Goal: Check status: Check status

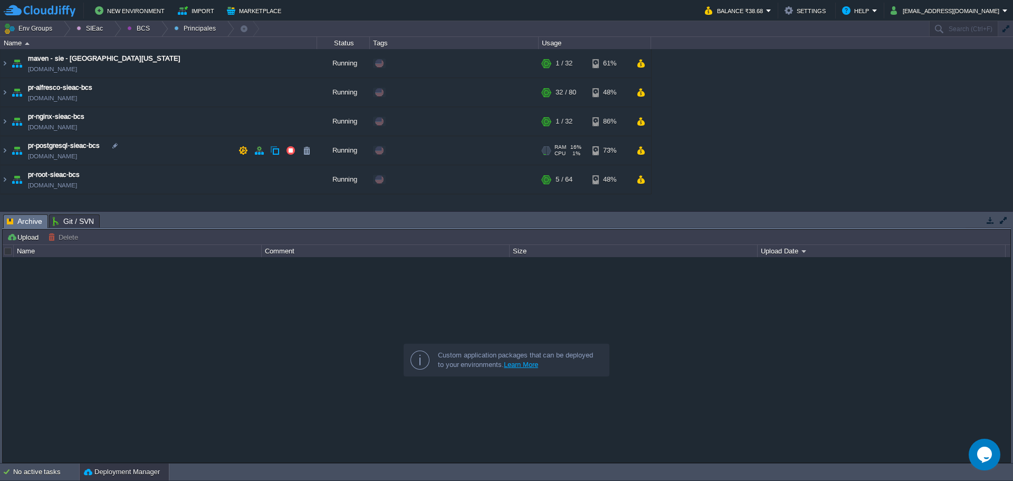
click at [184, 148] on td "pr-postgresql-sieac-bcs [DOMAIN_NAME]" at bounding box center [159, 150] width 317 height 29
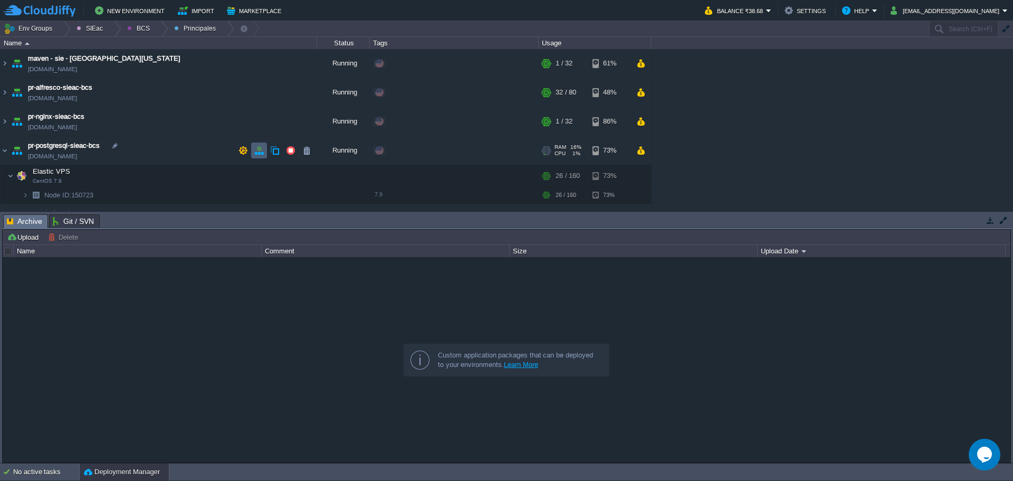
click at [254, 153] on td at bounding box center [259, 150] width 16 height 16
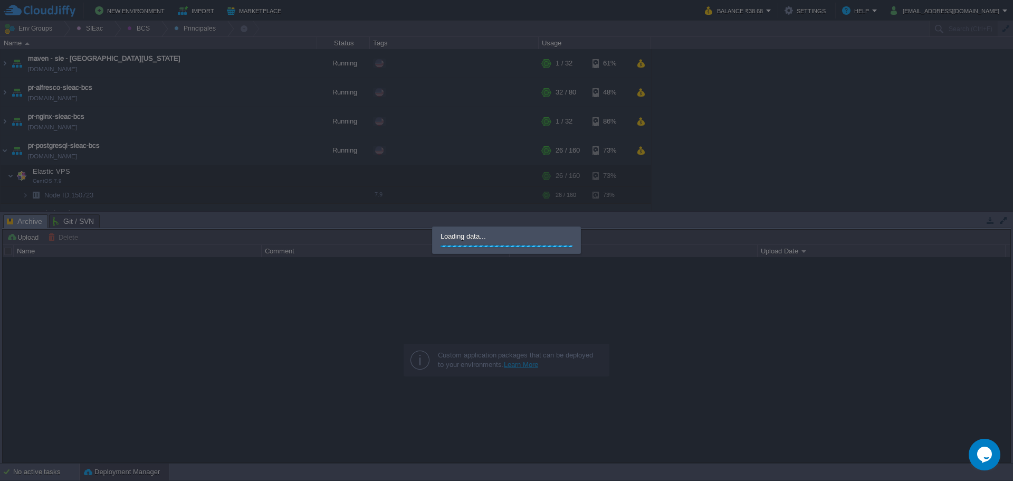
click at [385, 221] on div at bounding box center [506, 240] width 1013 height 481
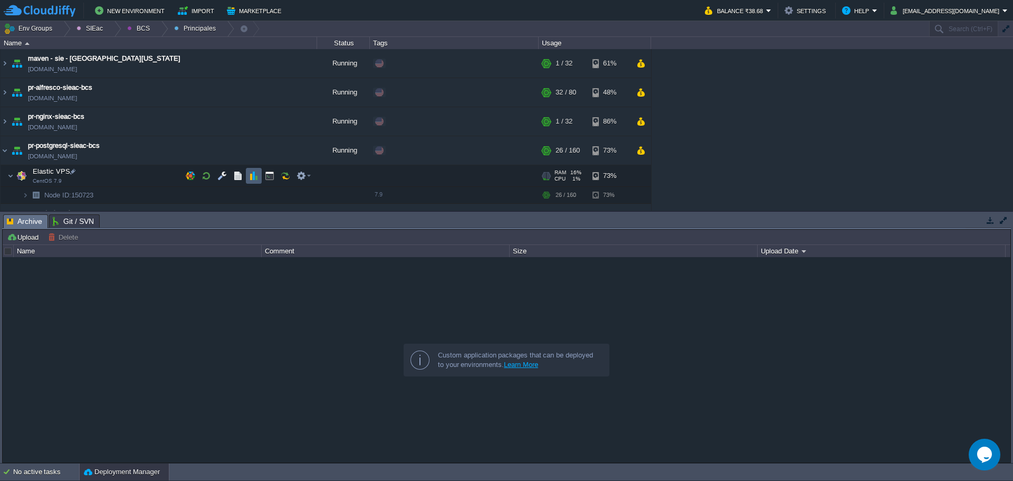
drag, startPoint x: 254, startPoint y: 177, endPoint x: 262, endPoint y: 183, distance: 9.5
click at [254, 177] on button "button" at bounding box center [253, 175] width 9 height 9
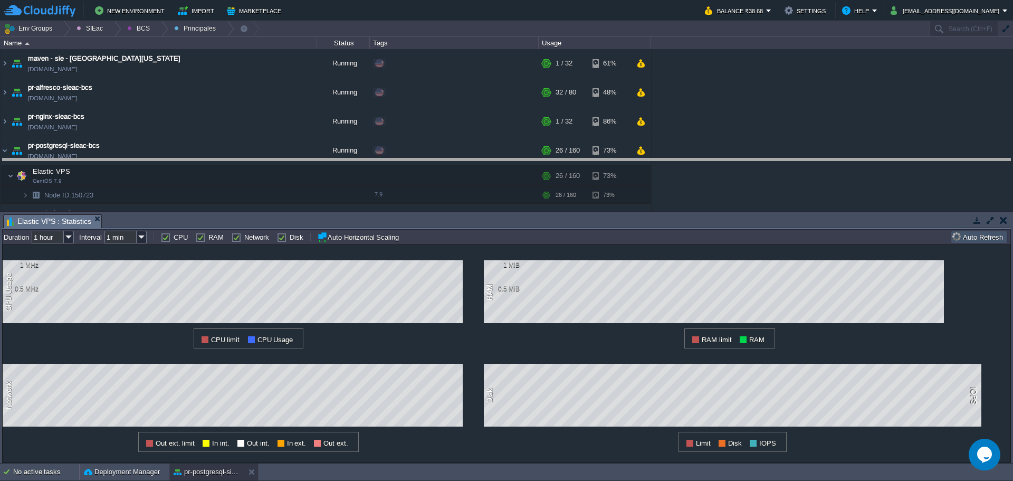
drag, startPoint x: 367, startPoint y: 220, endPoint x: 353, endPoint y: 167, distance: 55.2
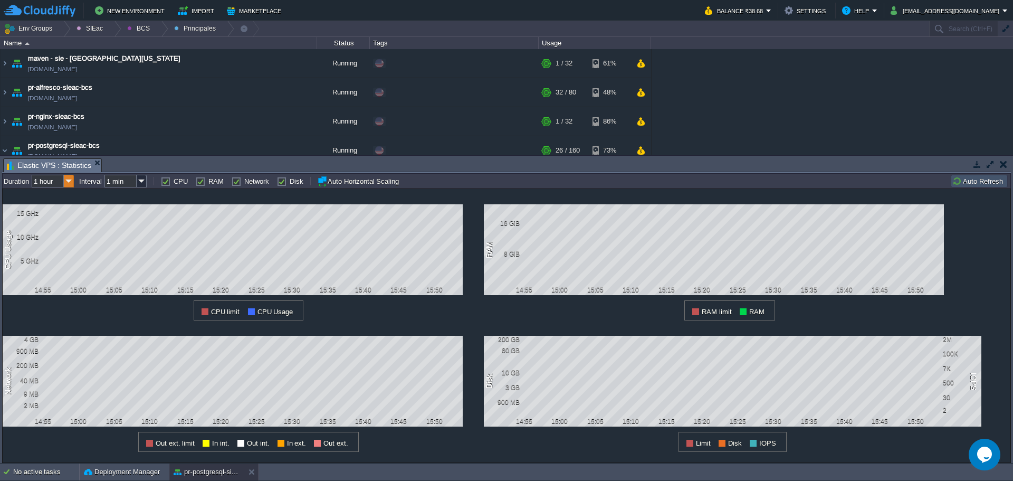
click at [68, 182] on img at bounding box center [69, 181] width 10 height 13
click at [62, 212] on div "6 hours" at bounding box center [53, 208] width 40 height 13
type input "6 hours"
type input "1 hour"
click at [72, 184] on img at bounding box center [69, 181] width 10 height 13
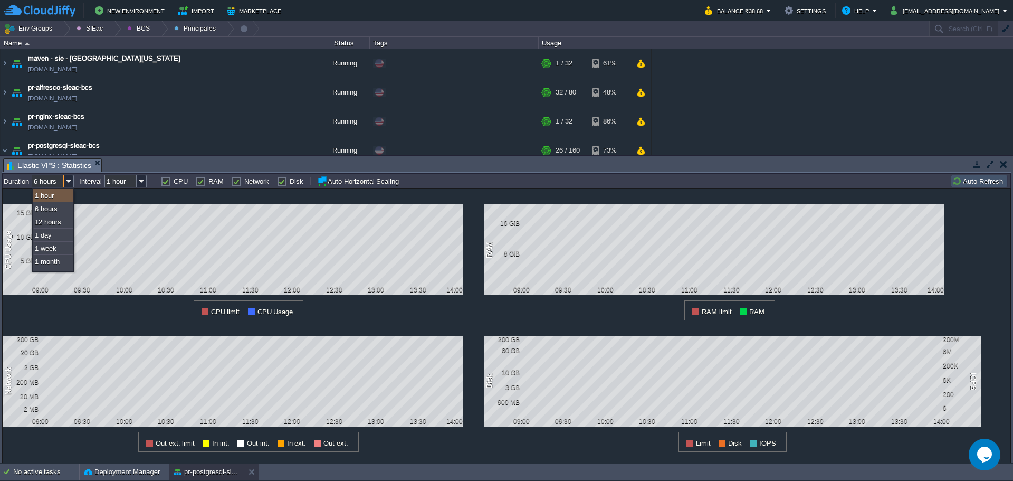
click at [65, 197] on div "1 hour" at bounding box center [53, 195] width 40 height 13
type input "1 hour"
type input "1 min"
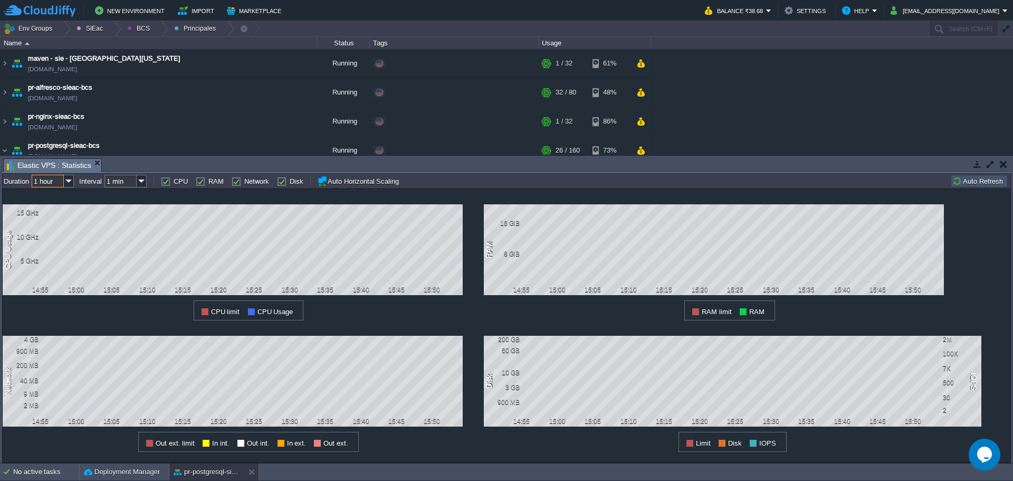
click at [290, 184] on label "Disk" at bounding box center [297, 181] width 14 height 8
click at [279, 184] on input "Disk" at bounding box center [280, 181] width 7 height 7
checkbox input "false"
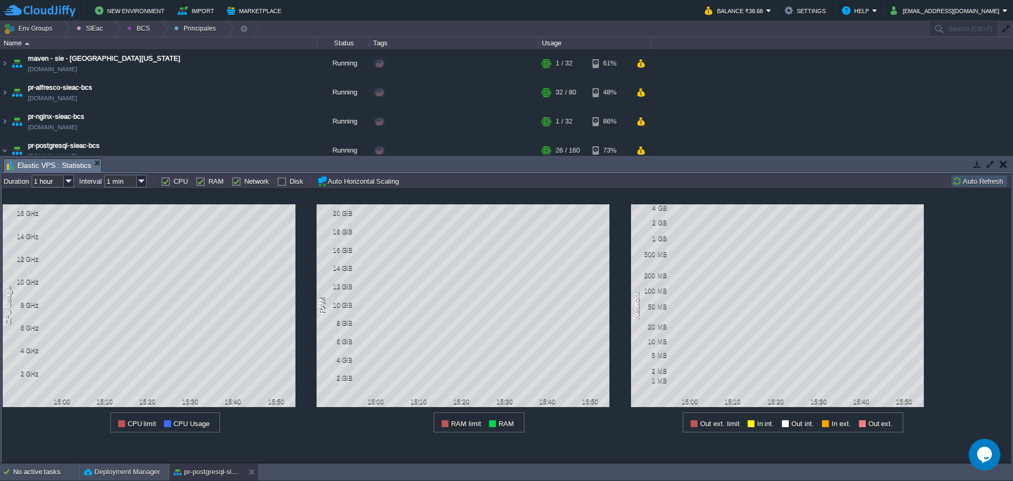
click at [244, 183] on label "Network" at bounding box center [256, 181] width 25 height 8
click at [232, 183] on input "Network" at bounding box center [235, 181] width 7 height 7
checkbox input "false"
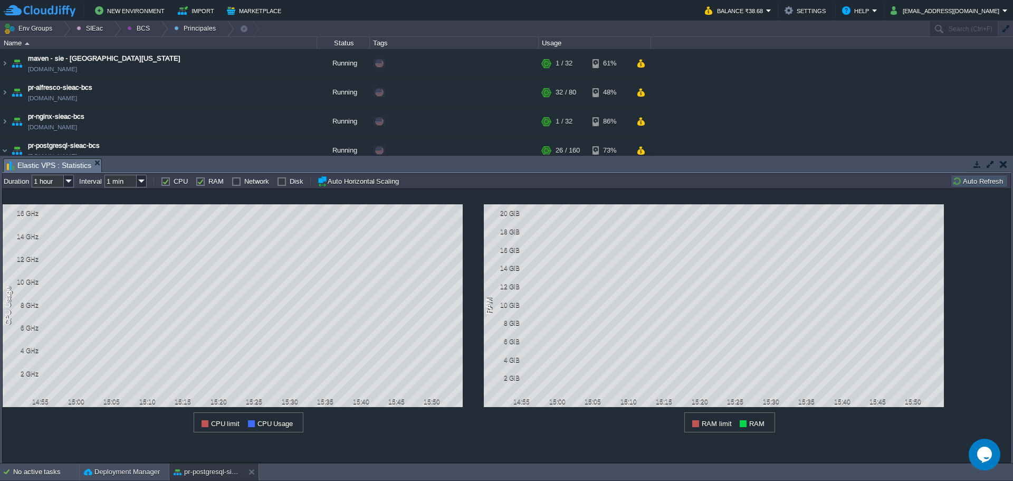
click at [208, 182] on label "RAM" at bounding box center [215, 181] width 15 height 8
click at [202, 182] on input "RAM" at bounding box center [199, 181] width 7 height 7
checkbox input "false"
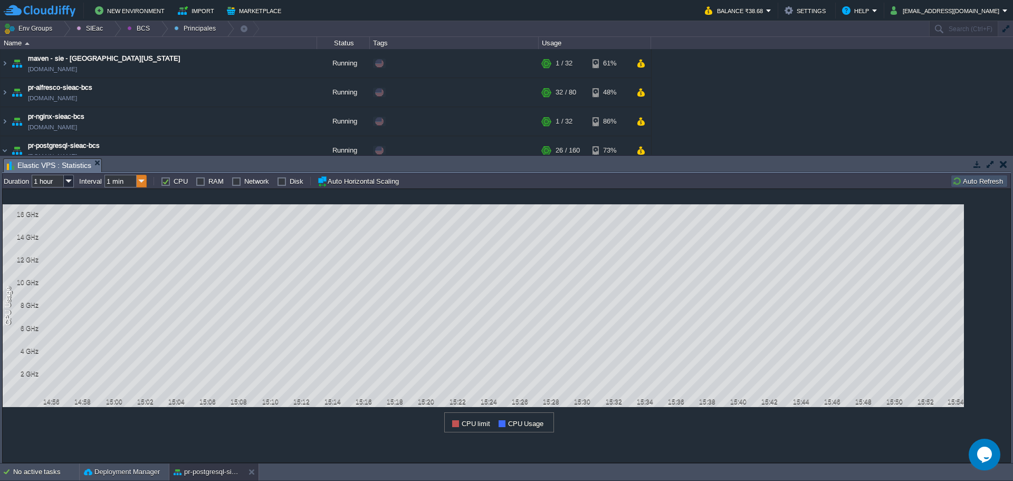
click at [145, 187] on img at bounding box center [142, 181] width 10 height 13
click at [128, 210] on div "5 min" at bounding box center [127, 208] width 40 height 13
click at [139, 181] on img at bounding box center [142, 181] width 10 height 13
click at [133, 193] on div "1 min" at bounding box center [127, 195] width 40 height 13
type input "1 min"
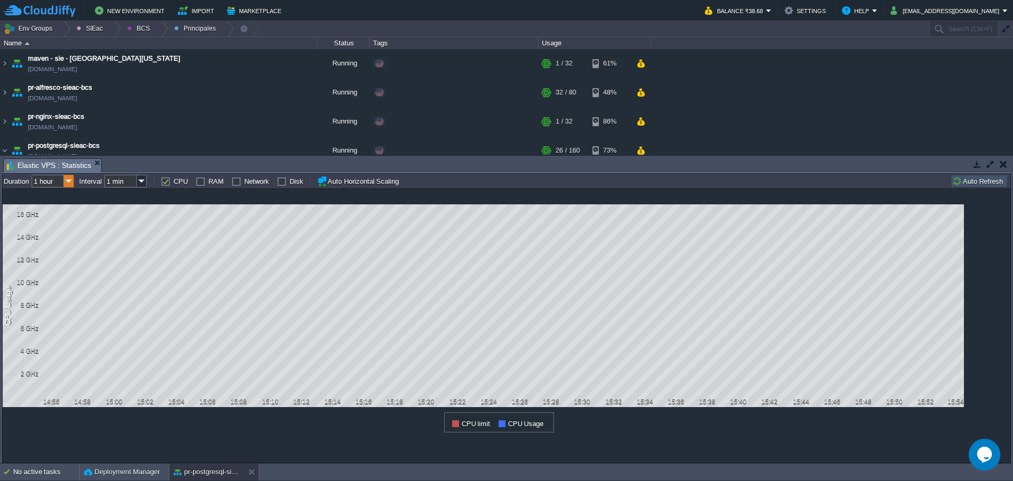
click at [71, 183] on img at bounding box center [69, 181] width 10 height 13
click at [55, 212] on div "6 hours" at bounding box center [53, 208] width 40 height 13
type input "6 hours"
type input "1 hour"
click at [145, 182] on img at bounding box center [142, 181] width 10 height 13
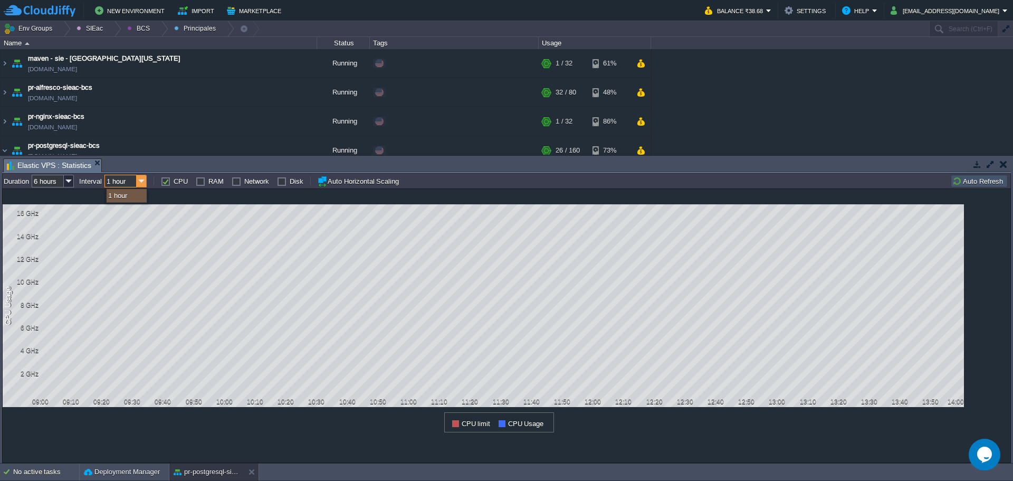
click at [147, 179] on img at bounding box center [142, 181] width 10 height 13
click at [68, 185] on img at bounding box center [69, 181] width 10 height 13
click at [132, 183] on input "1 hour" at bounding box center [120, 181] width 32 height 13
click at [74, 182] on tr "all Duration 6 hours Interval 1 hour CPU RAM Network Disk Auto Horizontal Scali…" at bounding box center [205, 181] width 402 height 13
click at [73, 182] on img at bounding box center [69, 181] width 10 height 13
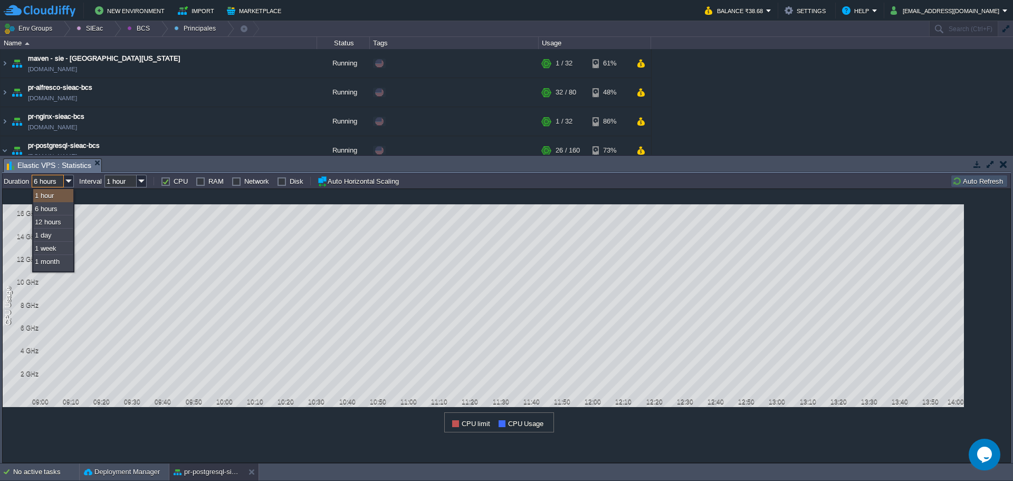
click at [59, 197] on div "1 hour" at bounding box center [53, 195] width 40 height 13
type input "1 hour"
type input "1 min"
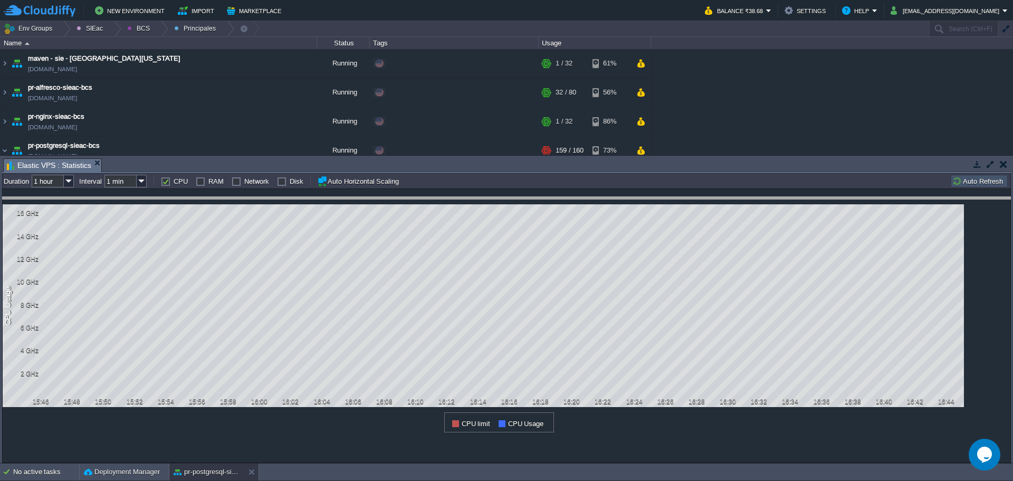
drag, startPoint x: 400, startPoint y: 166, endPoint x: 399, endPoint y: 213, distance: 47.0
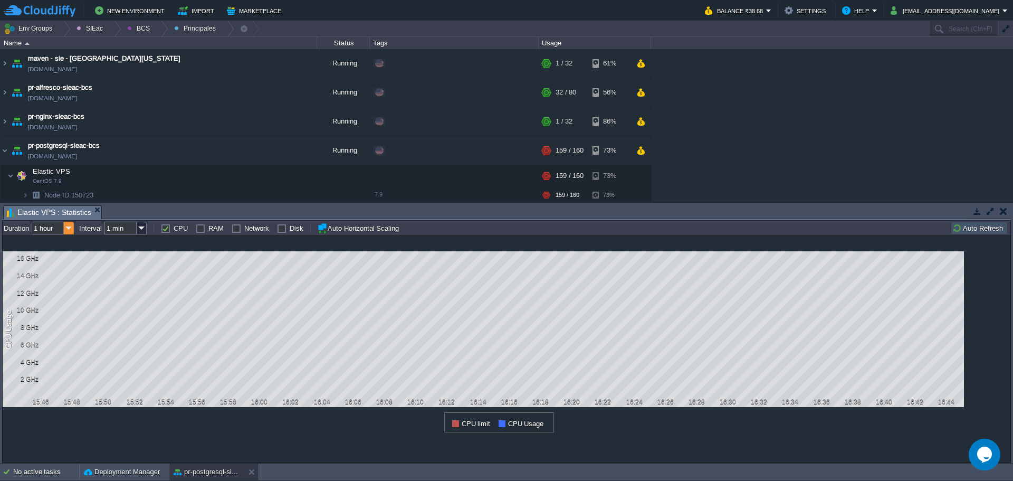
click at [71, 230] on img at bounding box center [69, 228] width 10 height 13
click at [149, 225] on td at bounding box center [149, 228] width 5 height 13
click at [143, 230] on img at bounding box center [142, 228] width 10 height 13
click at [143, 229] on img at bounding box center [142, 228] width 10 height 13
click at [70, 228] on img at bounding box center [69, 228] width 10 height 13
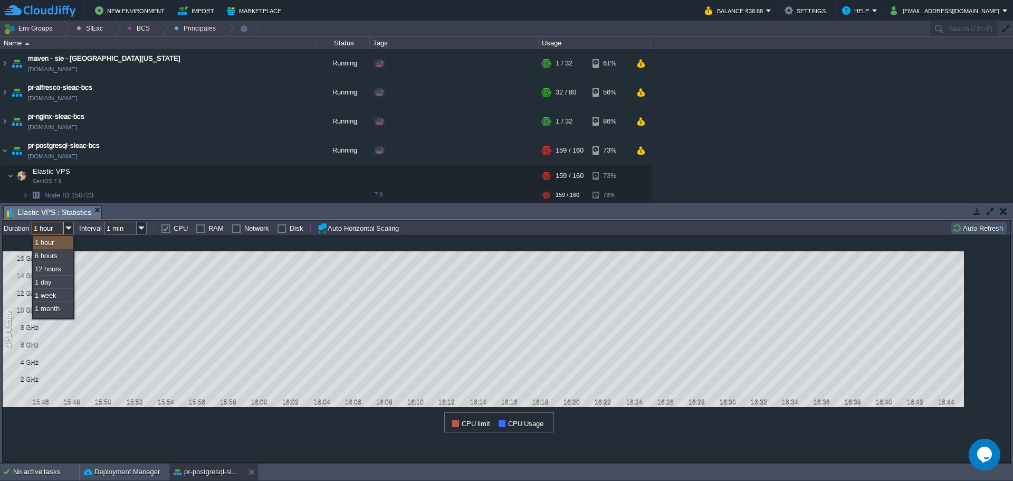
click at [60, 244] on div "1 hour" at bounding box center [53, 242] width 40 height 13
click at [144, 227] on img at bounding box center [142, 228] width 10 height 13
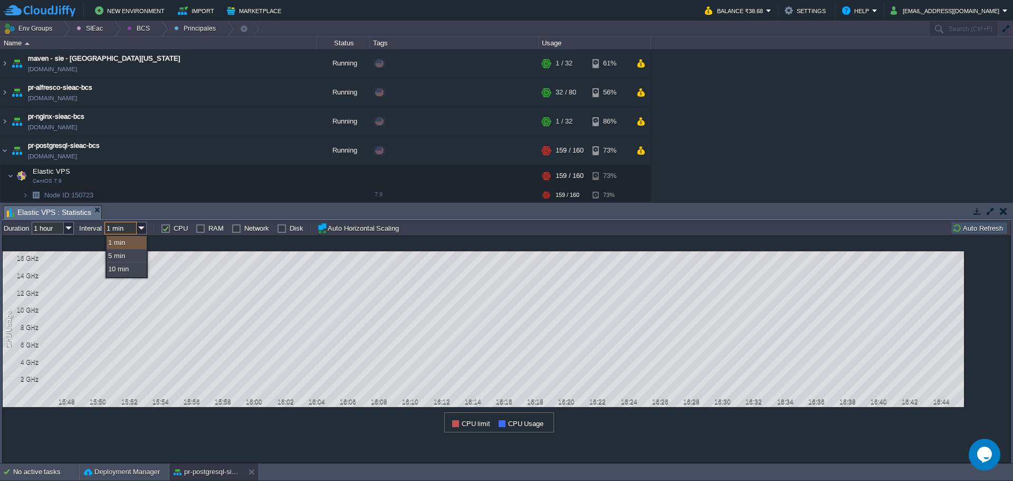
click at [134, 243] on div "1 min" at bounding box center [127, 242] width 40 height 13
click at [208, 231] on label "RAM" at bounding box center [215, 228] width 15 height 8
click at [198, 231] on input "RAM" at bounding box center [199, 228] width 7 height 7
checkbox input "true"
